Goal: Use online tool/utility: Utilize a website feature to perform a specific function

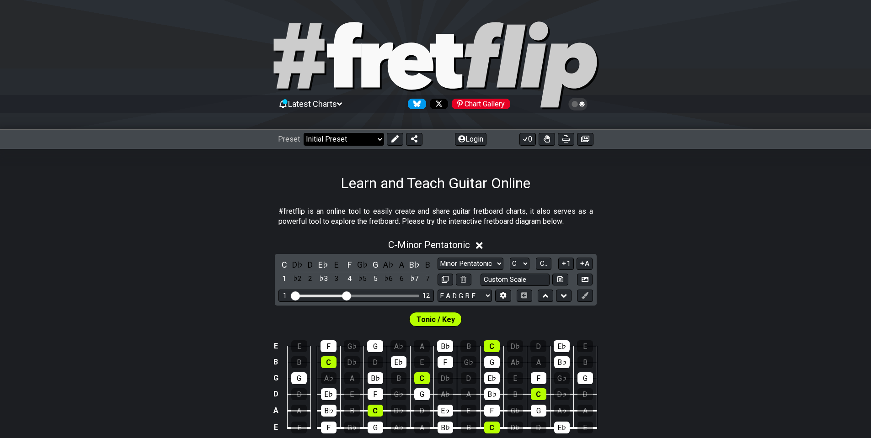
click at [356, 143] on select "Welcome to #fretflip! Initial Preset Custom Preset Minor Pentatonic Major Penta…" at bounding box center [343, 139] width 80 height 13
drag, startPoint x: 486, startPoint y: 156, endPoint x: 459, endPoint y: 122, distance: 44.2
click at [486, 155] on div "Learn and Teach Guitar Online" at bounding box center [435, 170] width 871 height 43
click at [464, 139] on button "Login" at bounding box center [471, 139] width 32 height 13
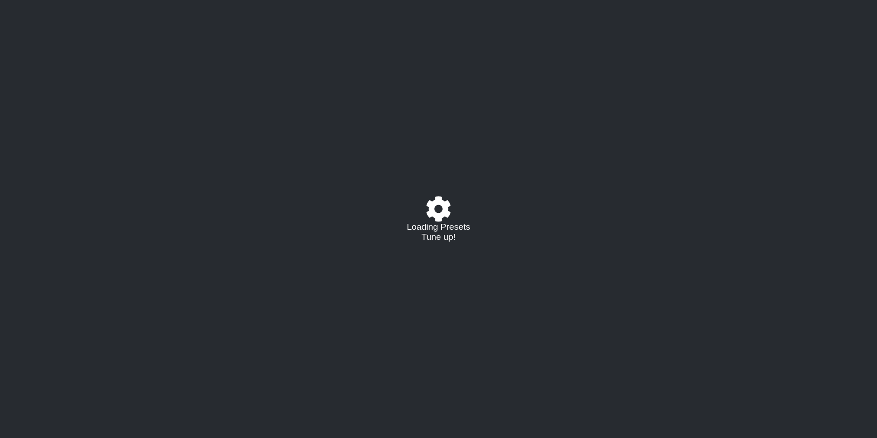
select select "C"
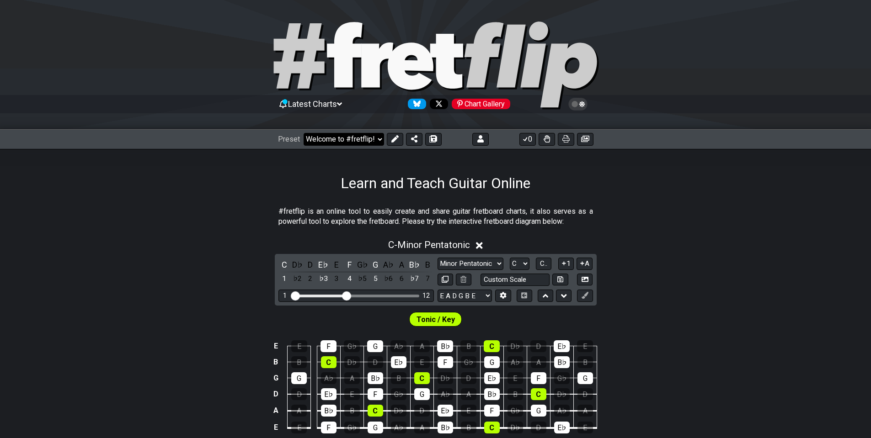
click at [361, 136] on select "Welcome to #fretflip! Initial Preset Custom Preset Learn and Teach Guitar Onlin…" at bounding box center [343, 139] width 80 height 13
click at [303, 133] on select "Welcome to #fretflip! Initial Preset Custom Preset Learn and Teach Guitar Onlin…" at bounding box center [343, 139] width 80 height 13
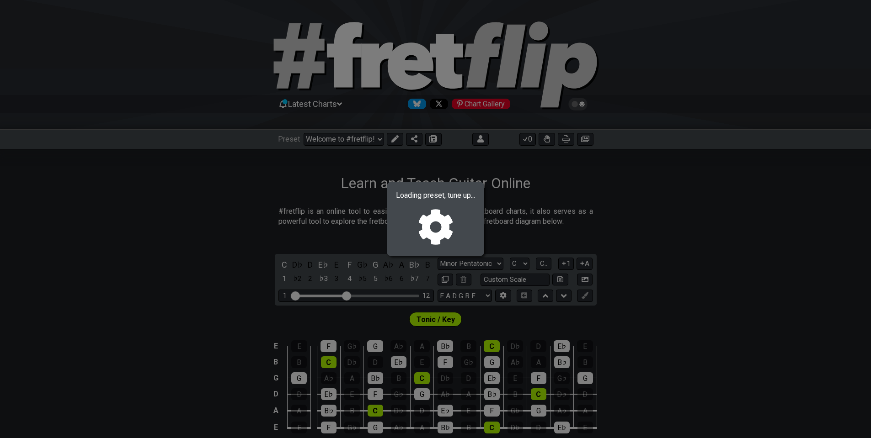
select select "/023BEAKRZ"
select select "Custom Scale"
select select "G D G C F A D"
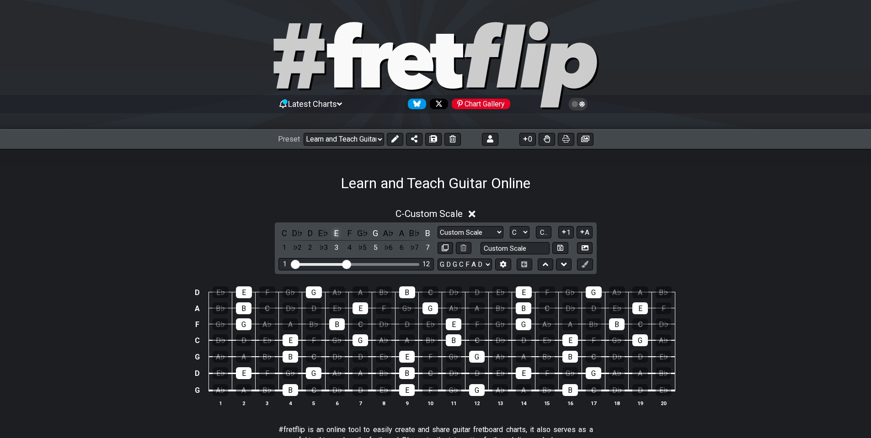
click at [334, 232] on div "E" at bounding box center [336, 233] width 12 height 12
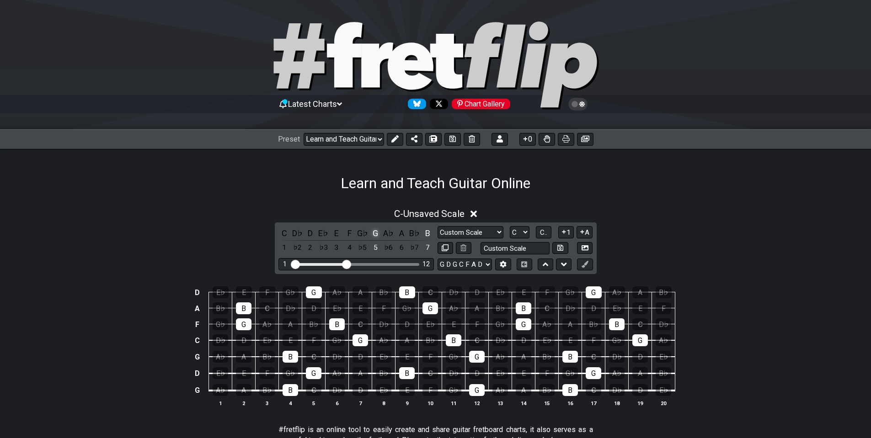
click at [377, 233] on div "G" at bounding box center [375, 233] width 12 height 12
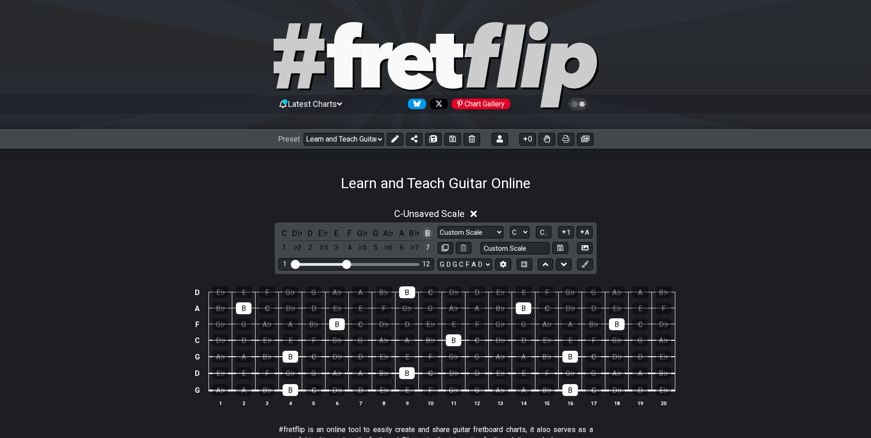
click at [426, 234] on div "B" at bounding box center [427, 233] width 12 height 12
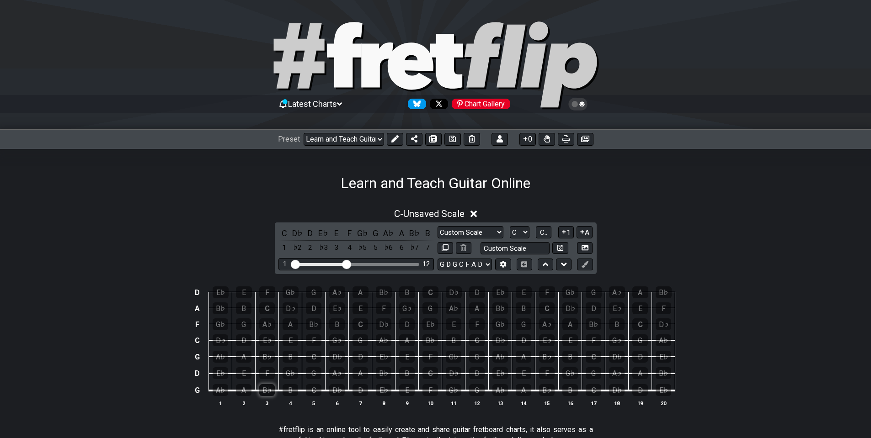
click at [266, 389] on div "B♭" at bounding box center [267, 390] width 16 height 12
click at [319, 391] on div "C" at bounding box center [314, 390] width 16 height 12
click at [359, 389] on div "D" at bounding box center [360, 390] width 16 height 12
click at [410, 392] on div "E" at bounding box center [407, 390] width 16 height 12
click at [263, 389] on div "B♭" at bounding box center [267, 390] width 16 height 12
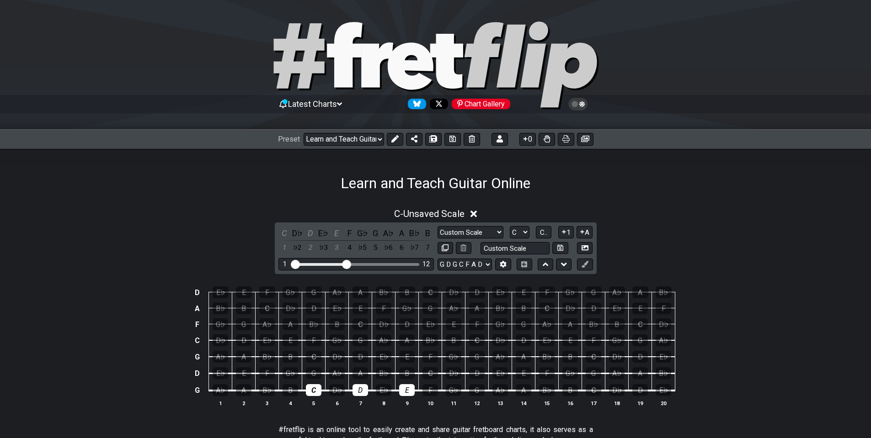
drag, startPoint x: 288, startPoint y: 390, endPoint x: 344, endPoint y: 432, distance: 69.6
click at [288, 391] on div "B" at bounding box center [290, 390] width 16 height 12
click at [306, 392] on div "C" at bounding box center [314, 390] width 16 height 12
click at [244, 390] on div "A" at bounding box center [244, 390] width 16 height 12
click at [457, 390] on div "G♭" at bounding box center [454, 390] width 16 height 12
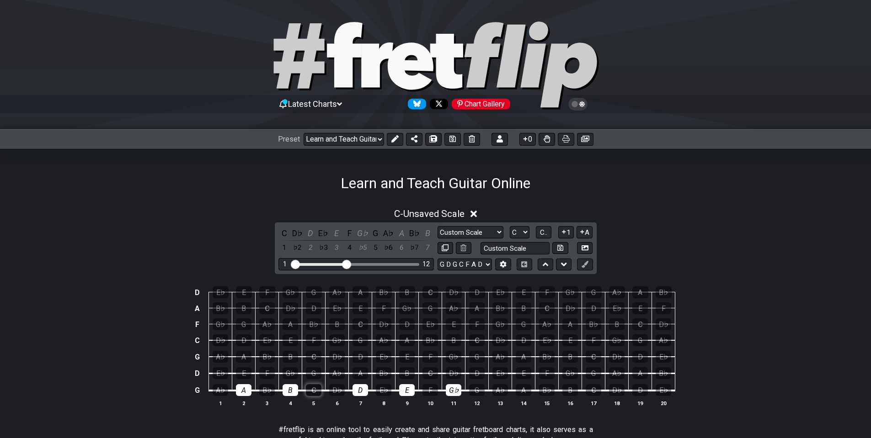
click at [312, 395] on div "C" at bounding box center [314, 390] width 16 height 12
click at [294, 228] on div "D♭" at bounding box center [297, 233] width 12 height 12
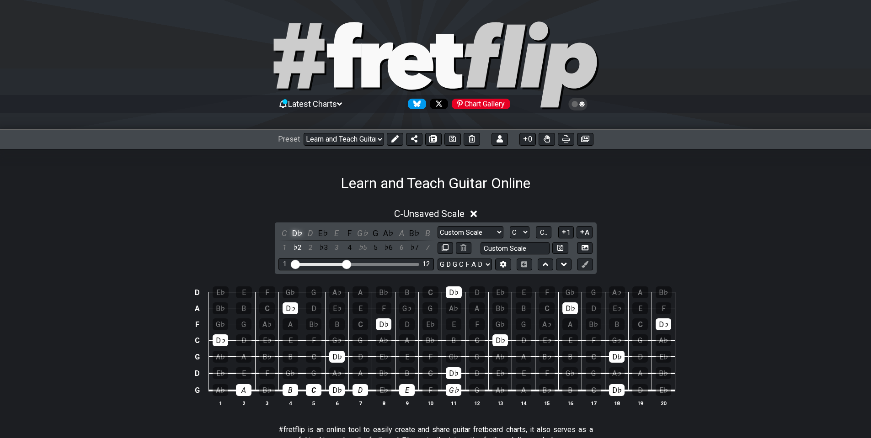
click at [294, 228] on div "D♭" at bounding box center [297, 233] width 12 height 12
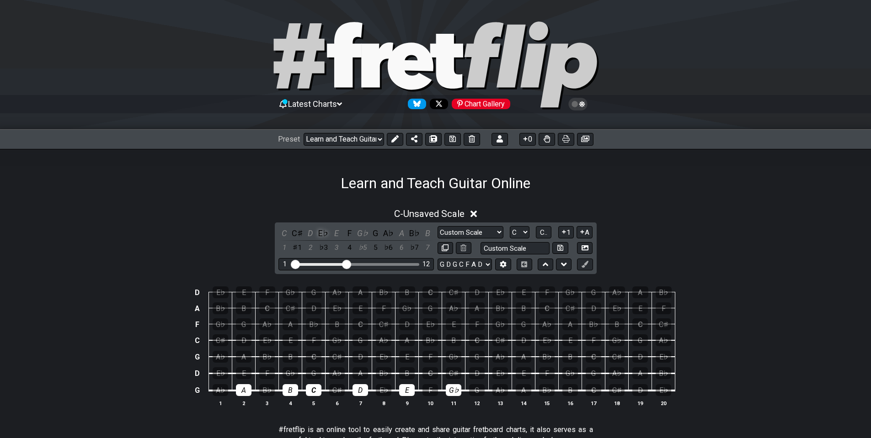
click at [319, 234] on div "E♭" at bounding box center [323, 233] width 12 height 12
click at [387, 231] on div "A♭" at bounding box center [388, 233] width 12 height 12
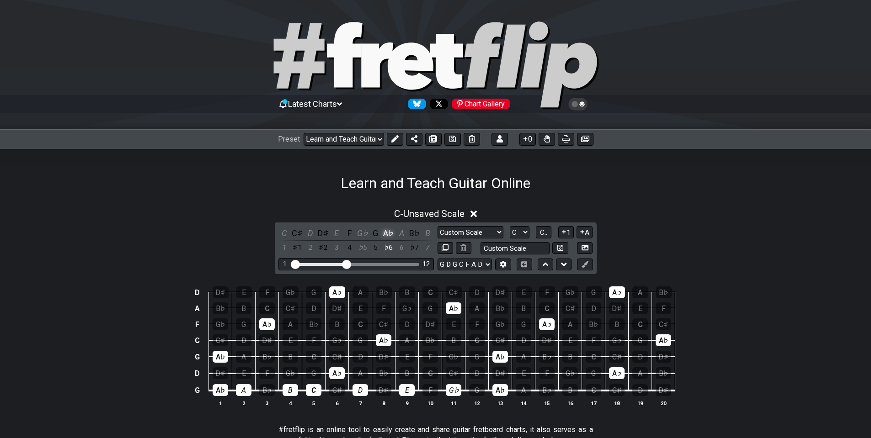
click at [387, 231] on div "A♭" at bounding box center [388, 233] width 12 height 12
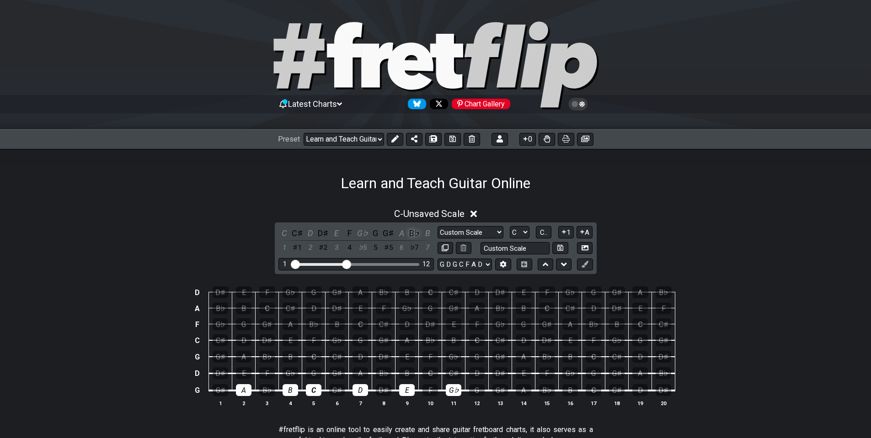
click at [414, 233] on div "B♭" at bounding box center [415, 233] width 12 height 12
click at [357, 229] on div "G♭" at bounding box center [362, 233] width 12 height 12
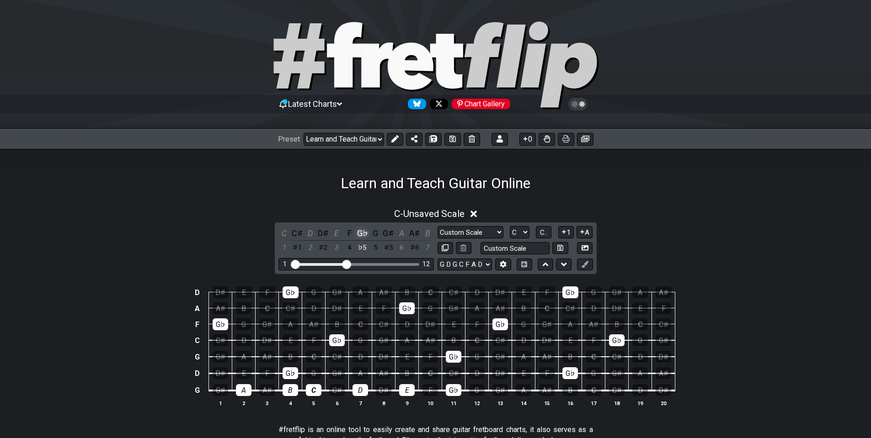
click at [357, 229] on div "G♭" at bounding box center [362, 233] width 12 height 12
